Goal: Communication & Community: Answer question/provide support

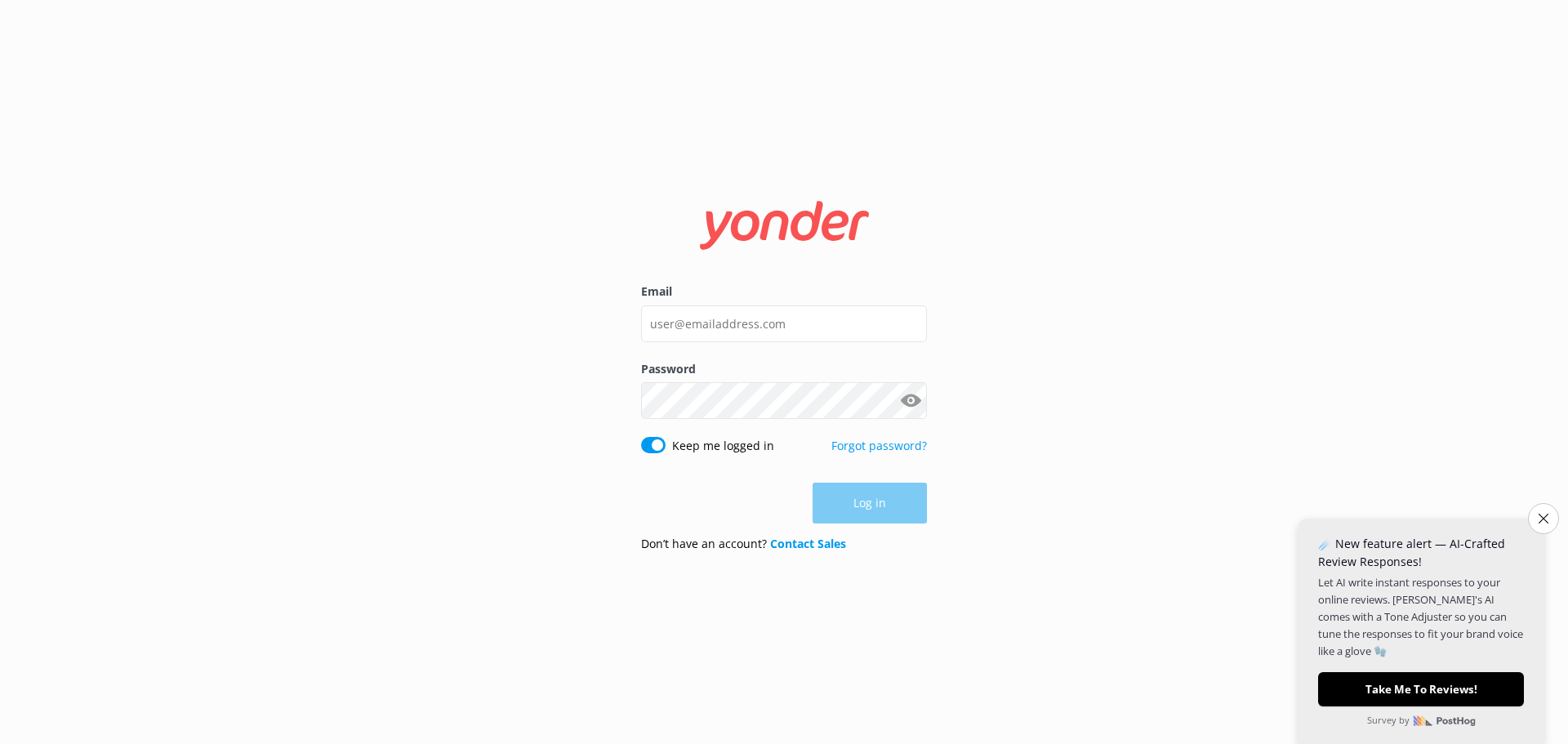
click at [879, 453] on div at bounding box center [737, 512] width 334 height 186
click at [725, 309] on input "Email" at bounding box center [784, 322] width 285 height 36
type input "[EMAIL_ADDRESS][DOMAIN_NAME]"
click at [889, 452] on div at bounding box center [743, 513] width 334 height 186
click at [853, 506] on button "Log in" at bounding box center [870, 504] width 115 height 41
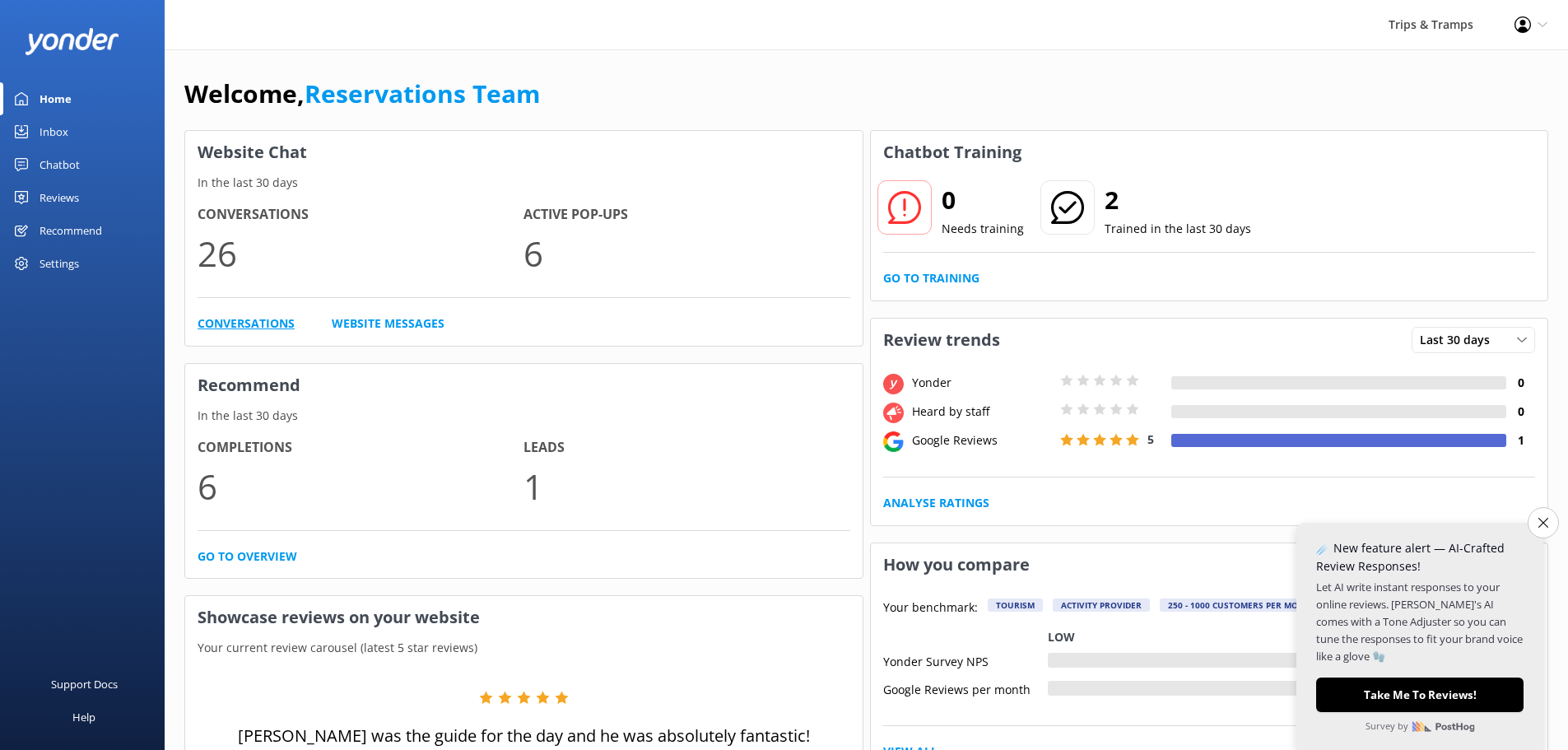
click at [229, 322] on link "Conversations" at bounding box center [246, 323] width 97 height 18
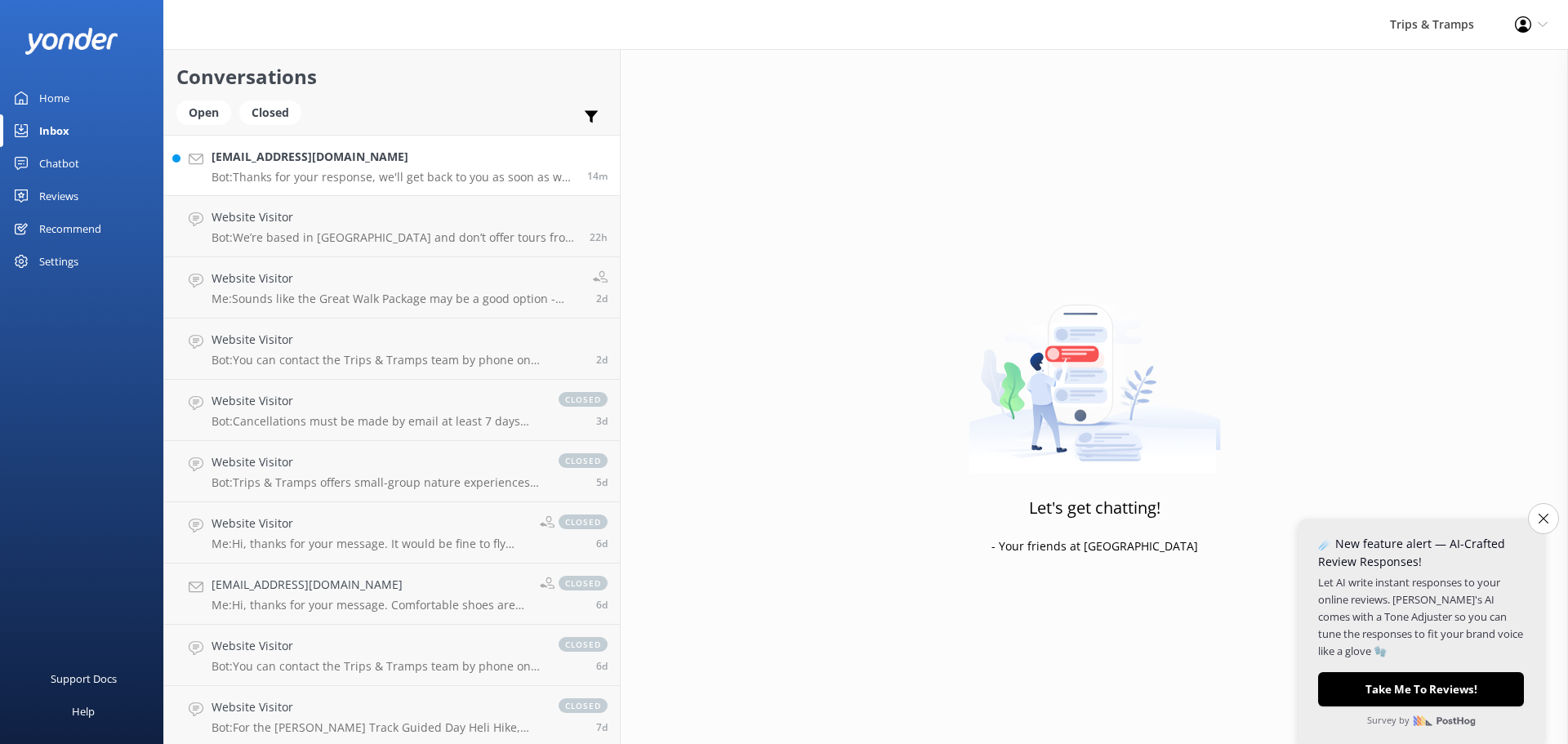
click at [278, 168] on div "[EMAIL_ADDRESS][DOMAIN_NAME] Bot: Thanks for your response, we'll get back to y…" at bounding box center [393, 166] width 364 height 35
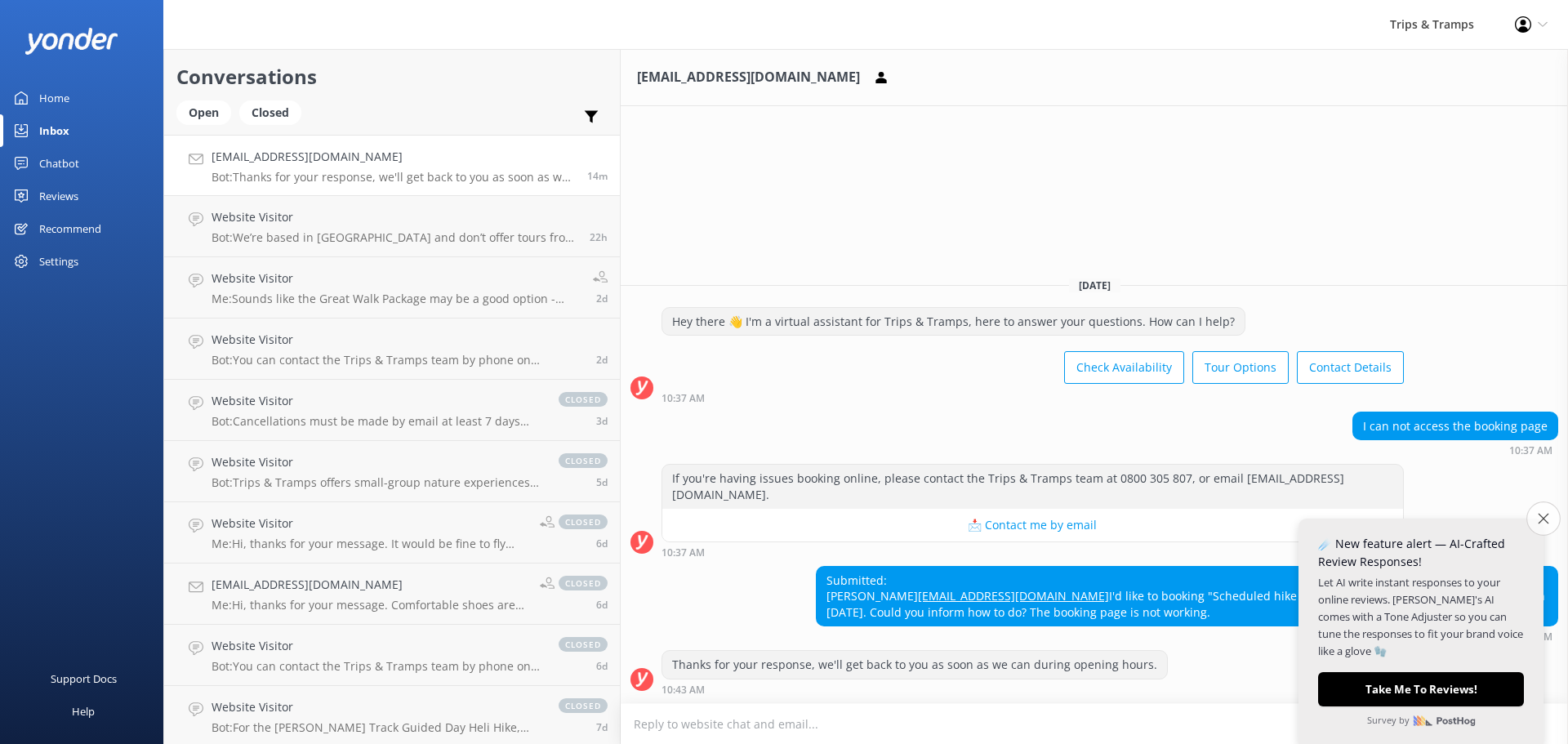
click at [1541, 520] on icon "Close survey" at bounding box center [1543, 518] width 11 height 11
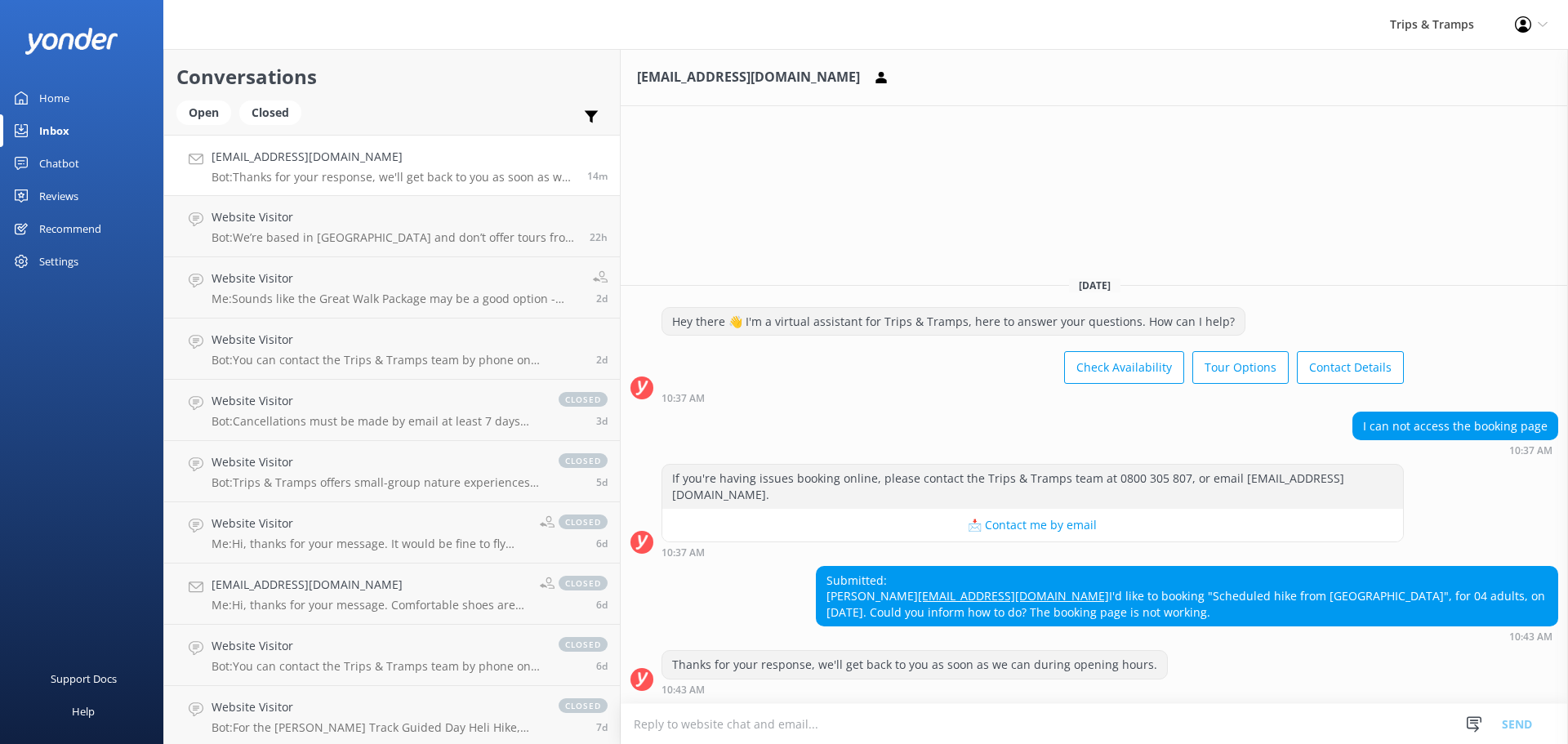
click at [662, 685] on div "10:43 AM" at bounding box center [915, 689] width 506 height 12
click at [662, 666] on div "Thanks for your response, we'll get back to you as soon as we can during openin…" at bounding box center [914, 665] width 505 height 27
click at [662, 694] on div "10:43 AM" at bounding box center [915, 689] width 506 height 12
click at [621, 719] on textarea at bounding box center [1094, 723] width 947 height 40
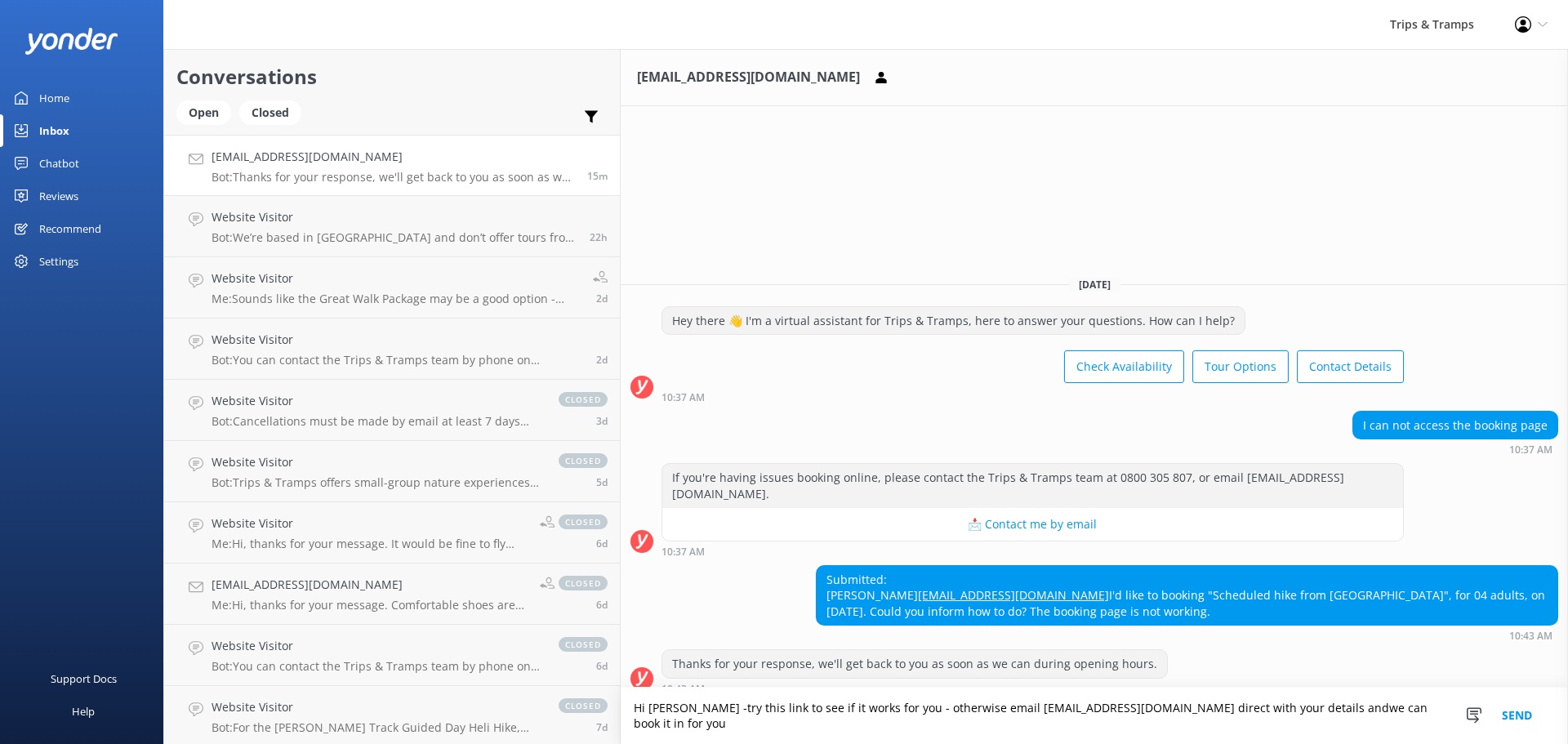
click at [1120, 719] on textarea "Hi [PERSON_NAME] -try this link to see if it works for you - otherwise email [E…" at bounding box center [1094, 715] width 947 height 56
click at [1265, 721] on textarea "Hi [PERSON_NAME] -try this link to see if it works for you - otherwise email [E…" at bounding box center [1094, 715] width 947 height 56
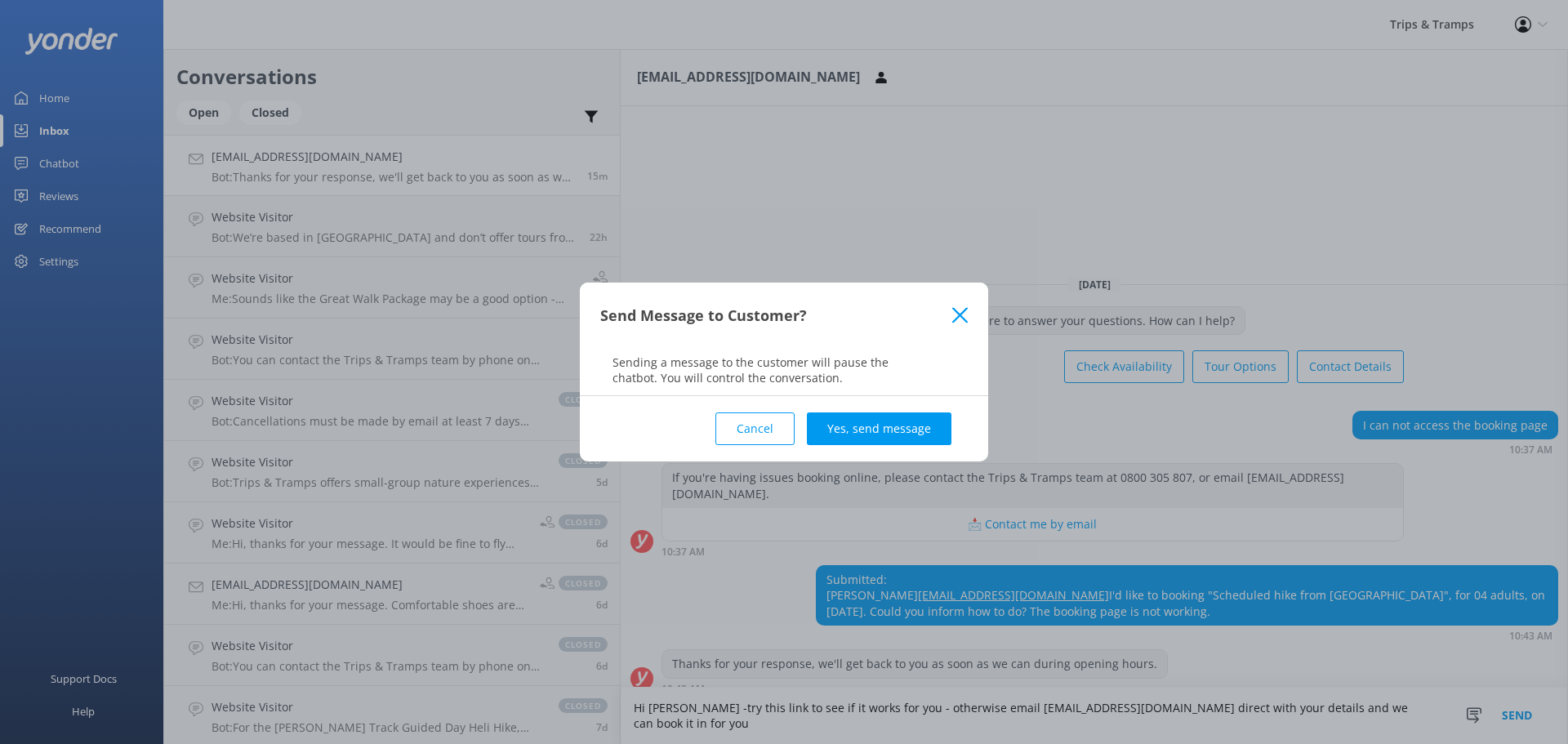
click at [613, 558] on div "Send Message to Customer? Sending a message to the customer will pause the chat…" at bounding box center [784, 372] width 1568 height 744
click at [959, 315] on use at bounding box center [960, 315] width 16 height 16
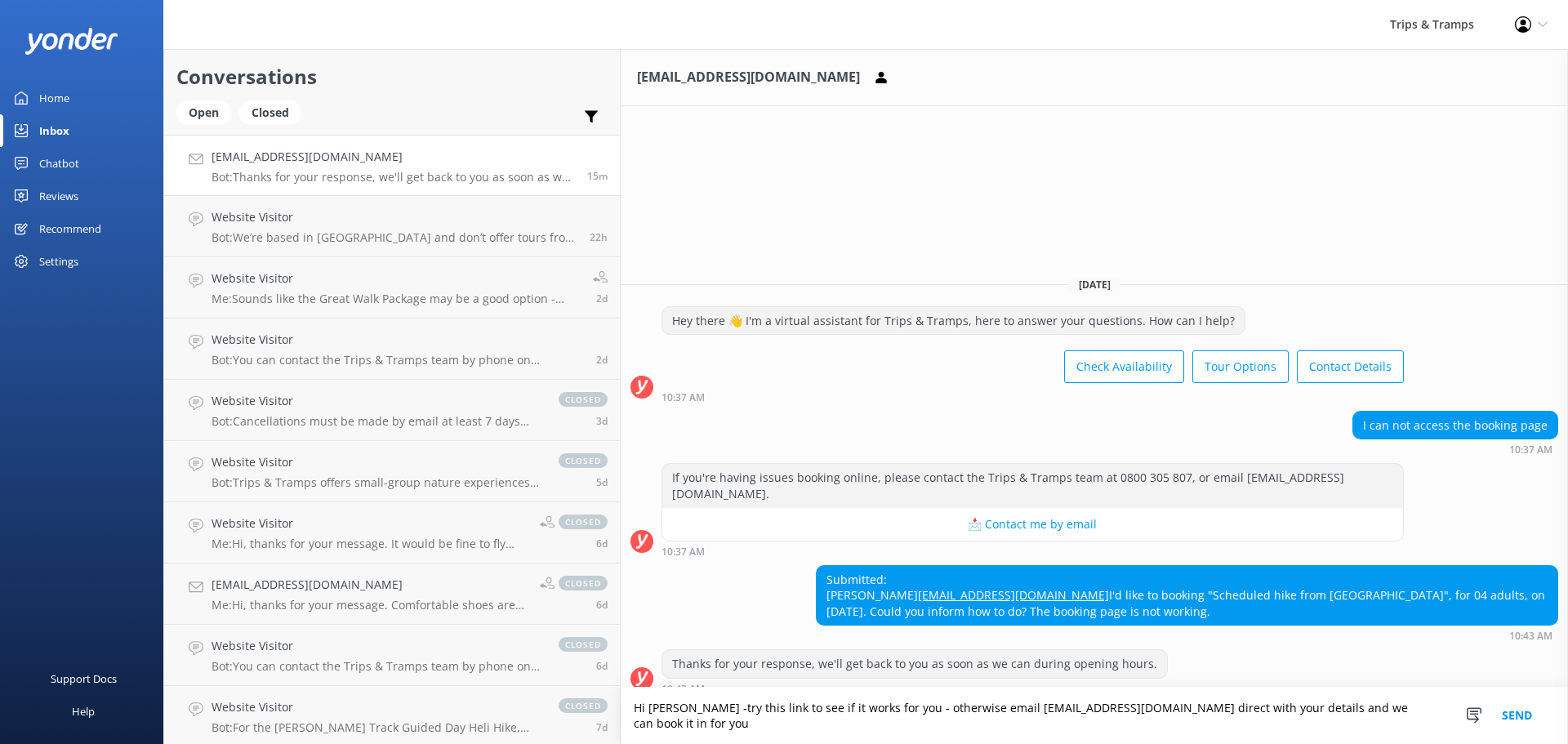
click at [1265, 724] on textarea "Hi [PERSON_NAME] -try this link to see if it works for you - otherwise email [E…" at bounding box center [1094, 715] width 947 height 56
click at [1272, 724] on textarea "Hi [PERSON_NAME] -try this link to see if it works for you - otherwise email [E…" at bounding box center [1094, 715] width 947 height 56
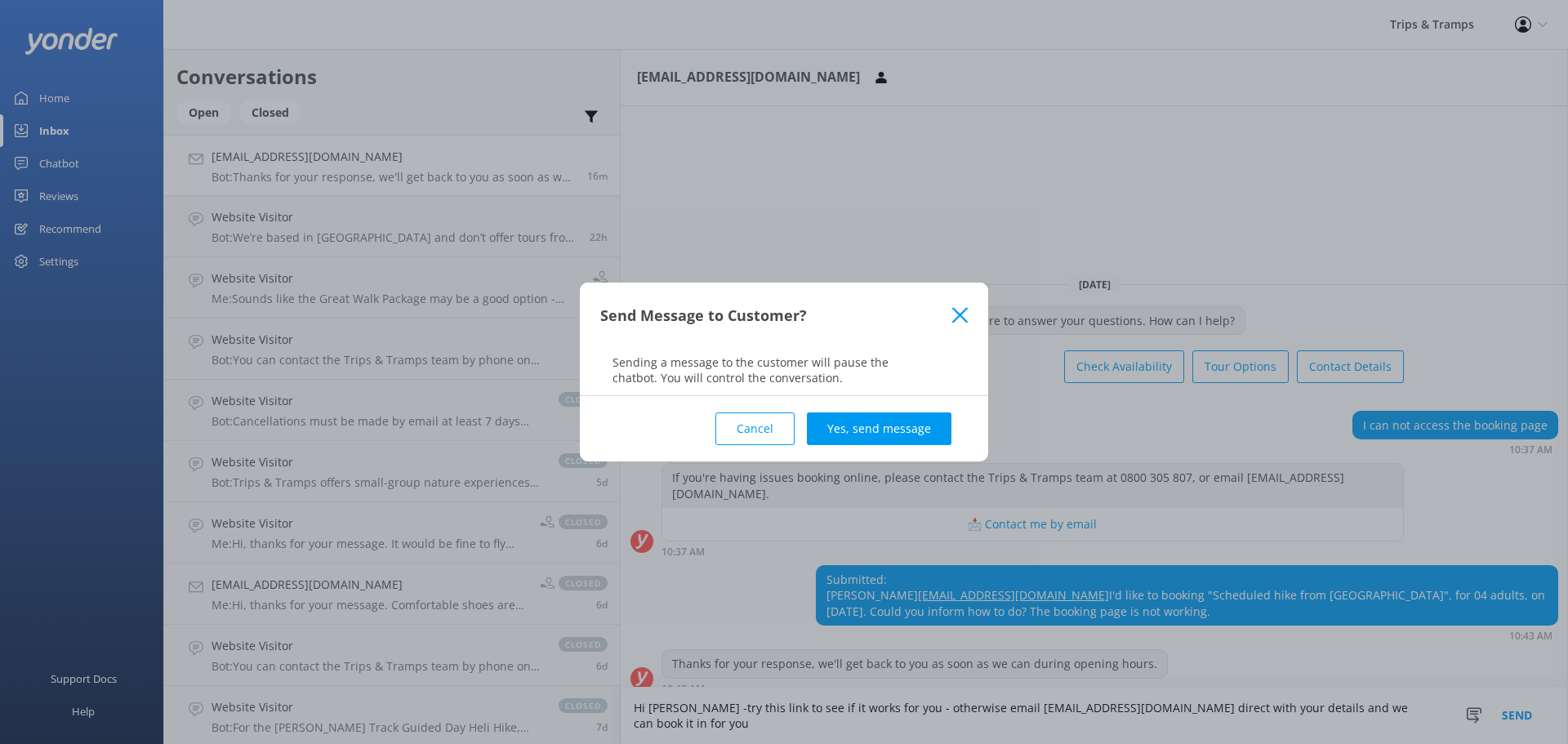
click at [1269, 724] on div "Send Message to Customer? Sending a message to the customer will pause the chat…" at bounding box center [784, 372] width 1568 height 744
click at [1277, 718] on div "Send Message to Customer? Sending a message to the customer will pause the chat…" at bounding box center [784, 372] width 1568 height 744
click at [738, 421] on button "Cancel" at bounding box center [754, 428] width 79 height 32
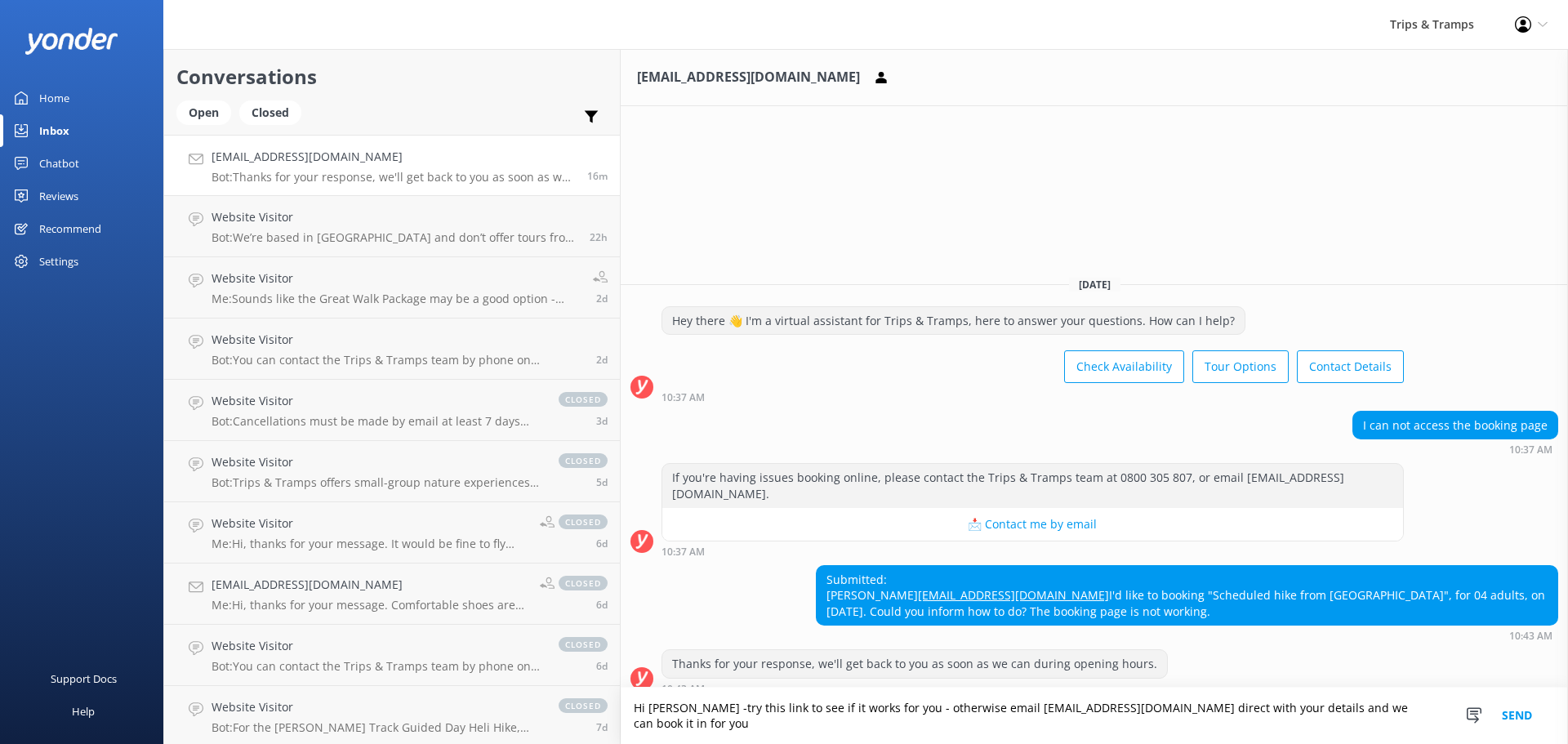
click at [739, 721] on textarea "Hi [PERSON_NAME] -try this link to see if it works for you - otherwise email [E…" at bounding box center [1094, 715] width 947 height 56
paste textarea "[URL][DOMAIN_NAME]"
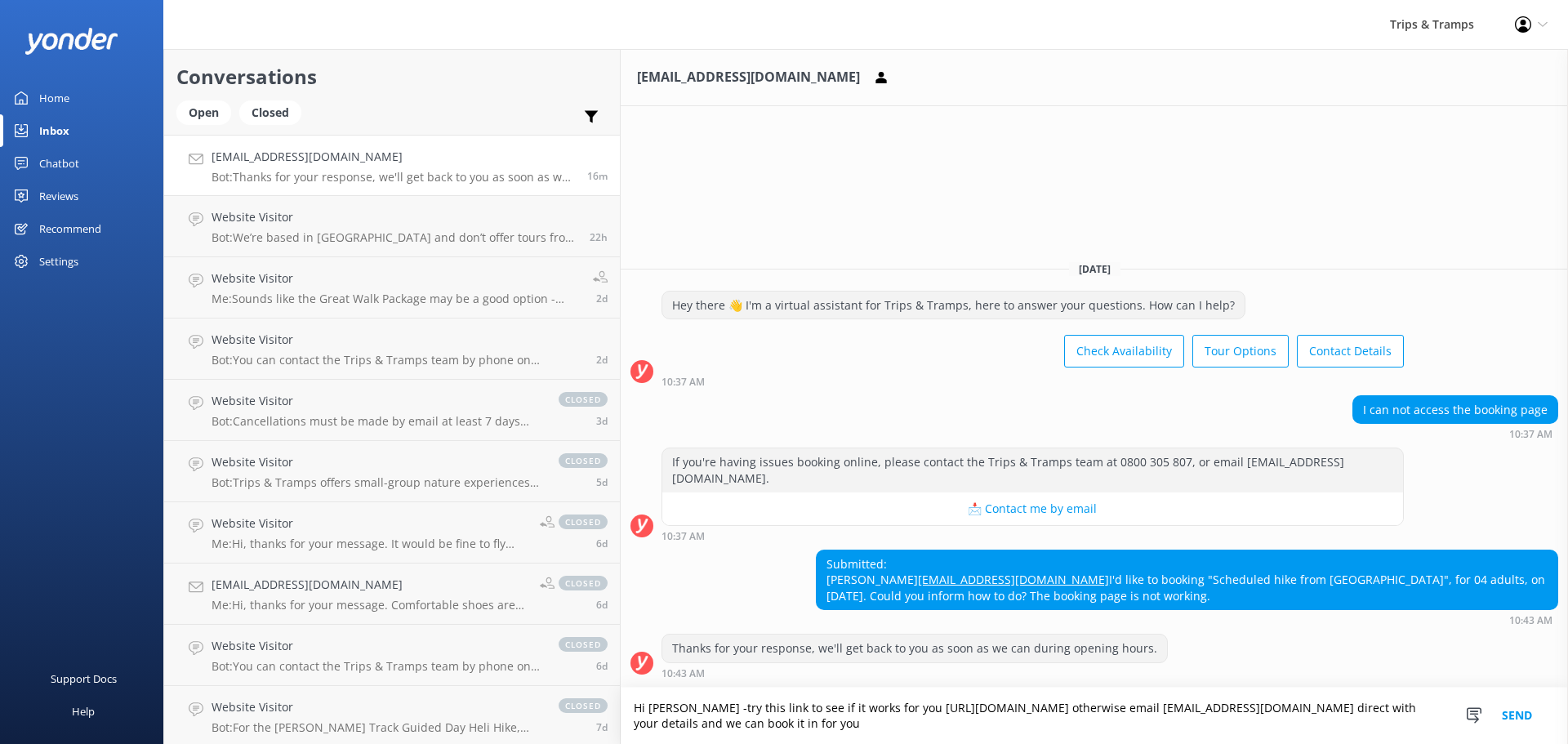
type textarea "Hi [PERSON_NAME] -try this link to see if it works for you [URL][DOMAIN_NAME] o…"
click at [1516, 718] on button "Send" at bounding box center [1517, 715] width 61 height 56
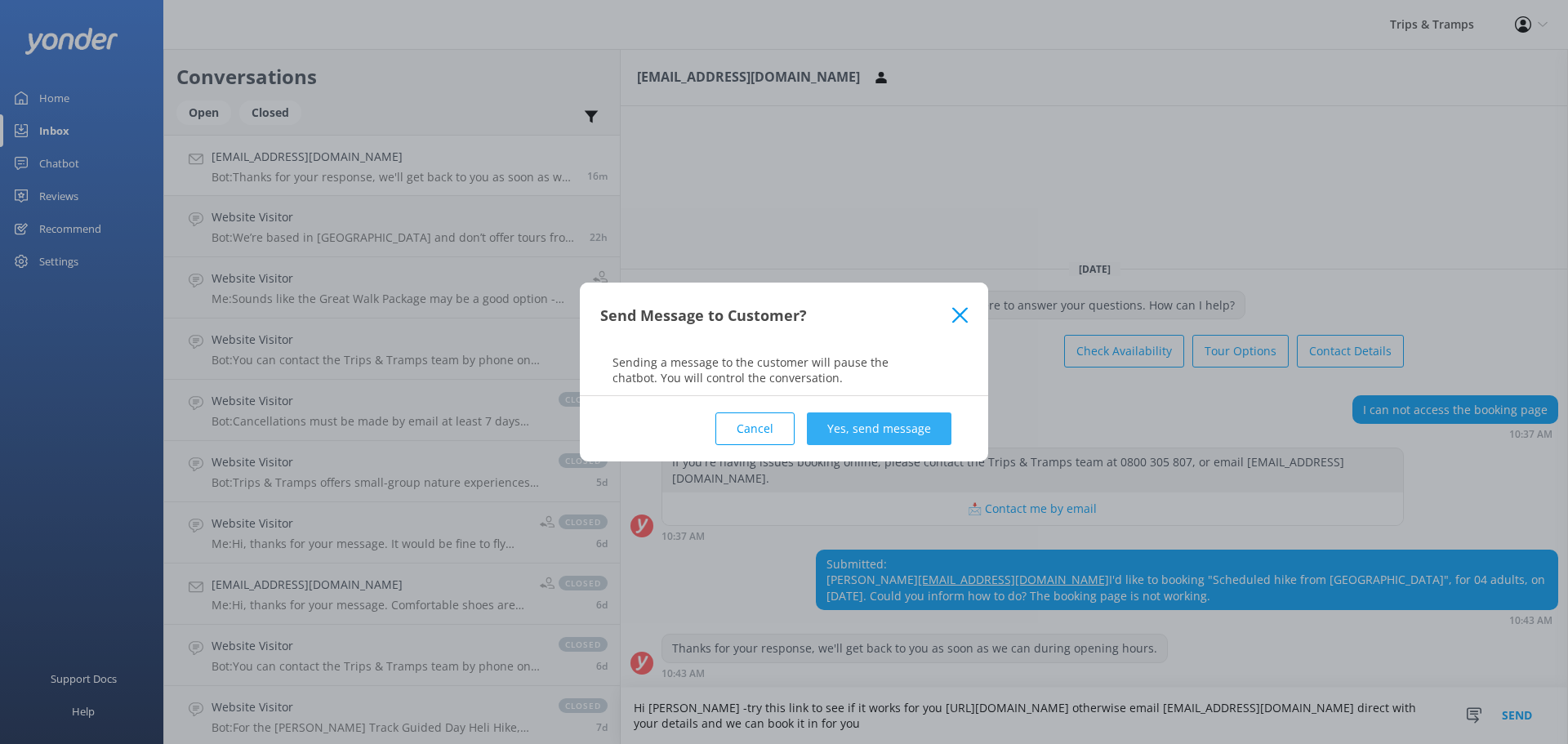
click at [872, 422] on button "Yes, send message" at bounding box center [879, 428] width 144 height 32
